Goal: Task Accomplishment & Management: Use online tool/utility

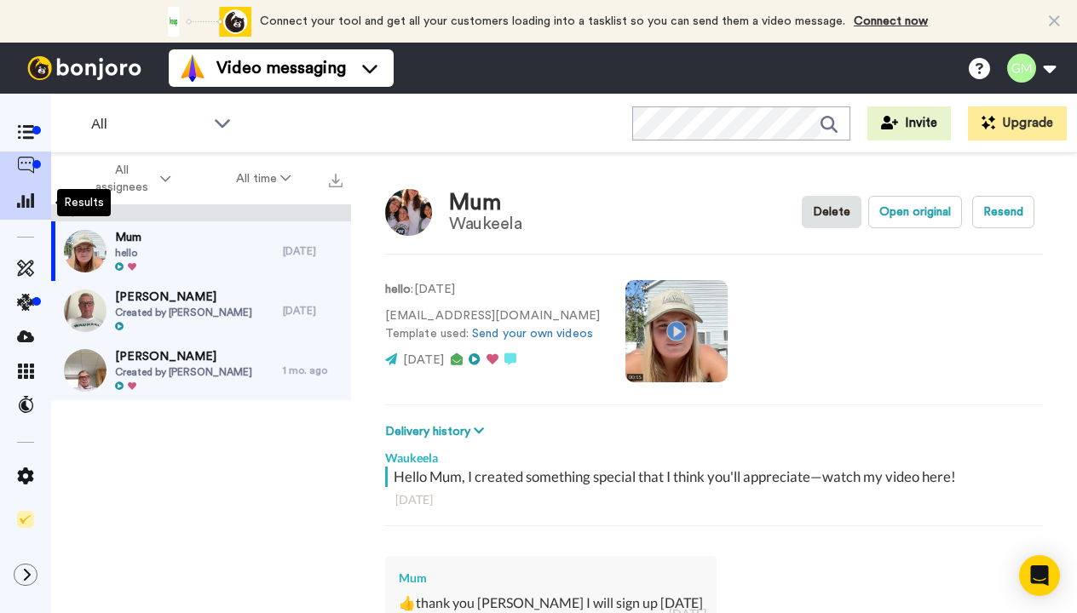
click at [22, 210] on span at bounding box center [25, 202] width 51 height 17
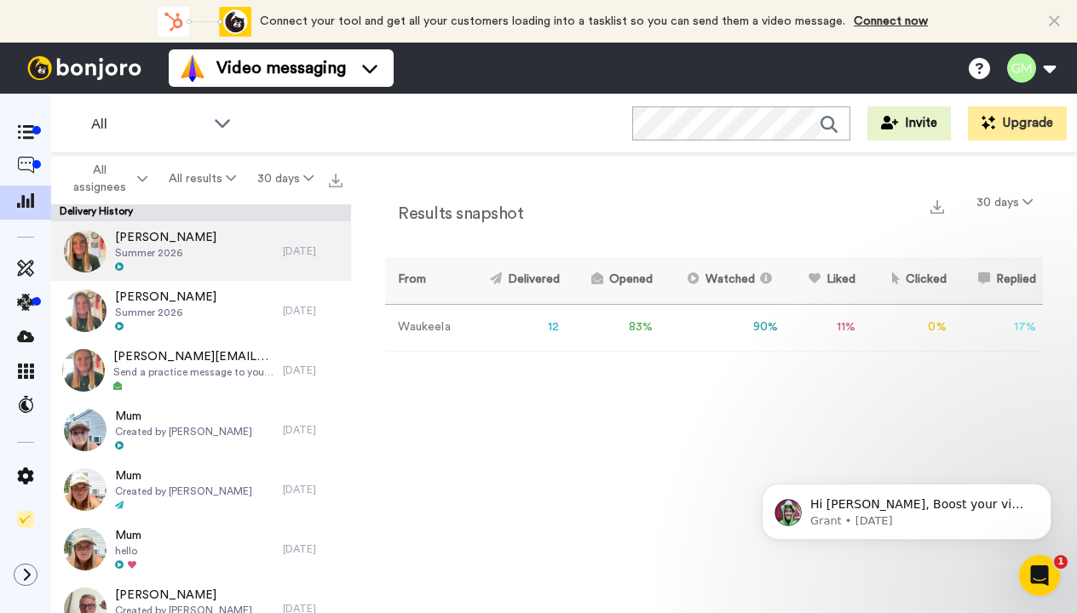
click at [206, 252] on div "[PERSON_NAME] Summer 2026" at bounding box center [167, 251] width 232 height 60
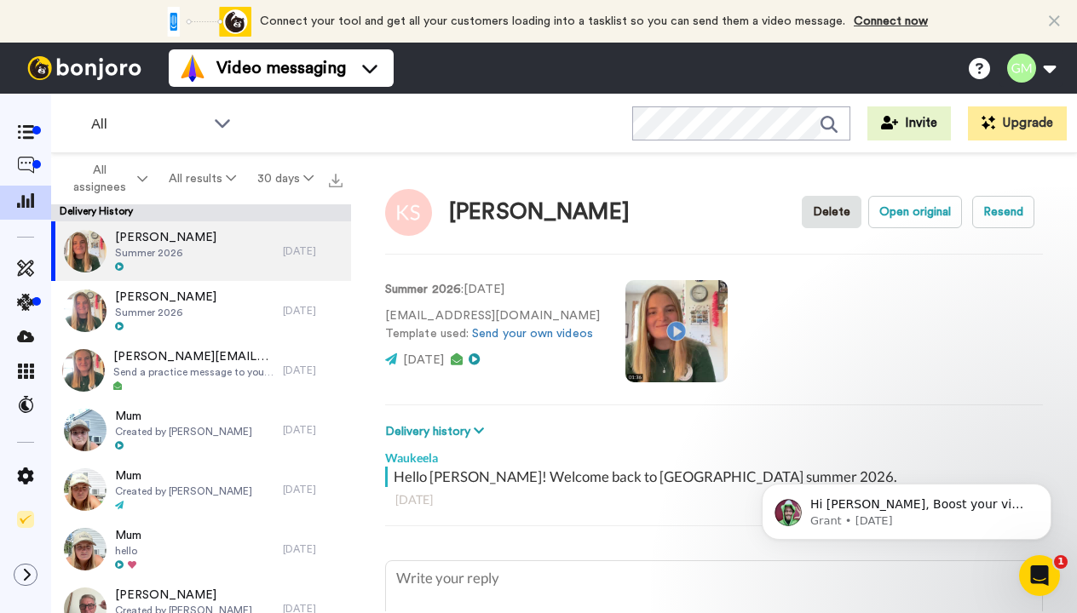
click at [657, 325] on video at bounding box center [676, 331] width 102 height 102
click at [682, 343] on video at bounding box center [676, 331] width 102 height 102
click at [645, 323] on video at bounding box center [676, 331] width 102 height 102
click at [655, 336] on video at bounding box center [676, 331] width 102 height 102
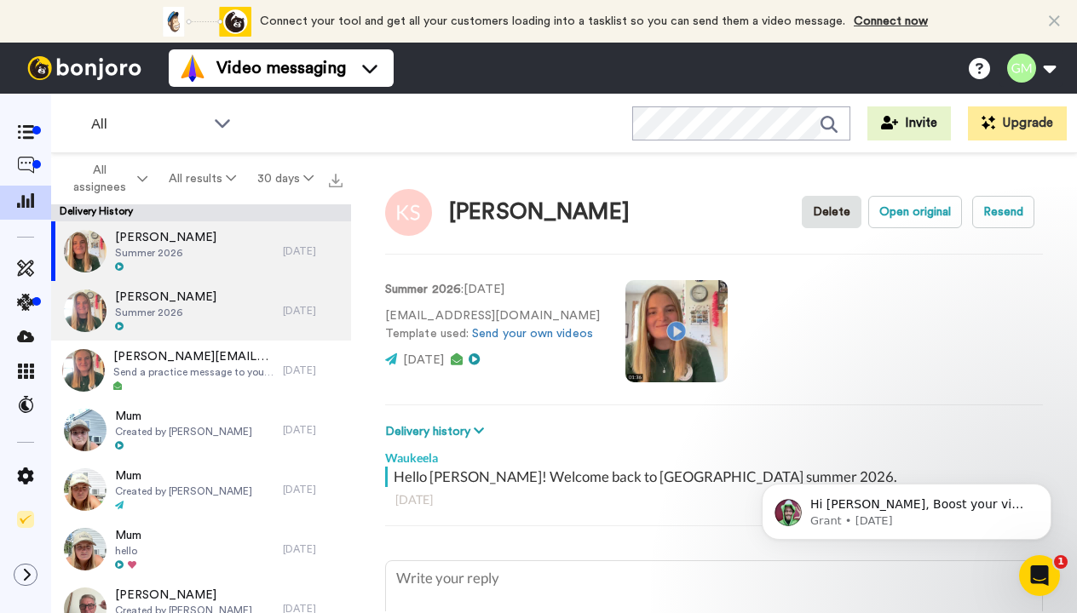
click at [229, 299] on div "[PERSON_NAME] Summer 2026" at bounding box center [167, 311] width 232 height 60
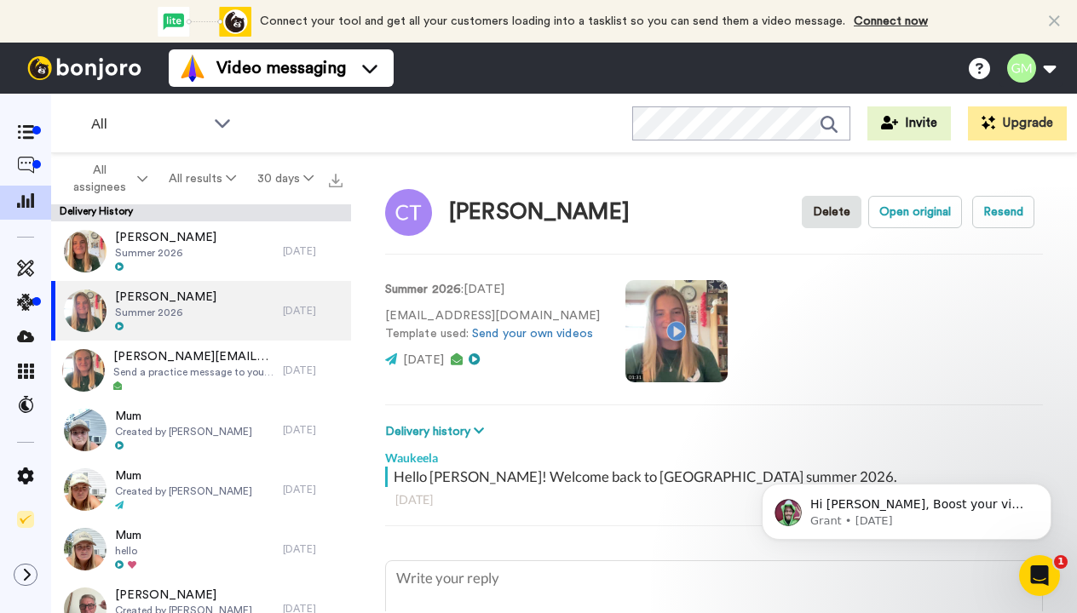
type textarea "x"
click at [20, 166] on icon at bounding box center [25, 165] width 17 height 17
